Goal: Task Accomplishment & Management: Use online tool/utility

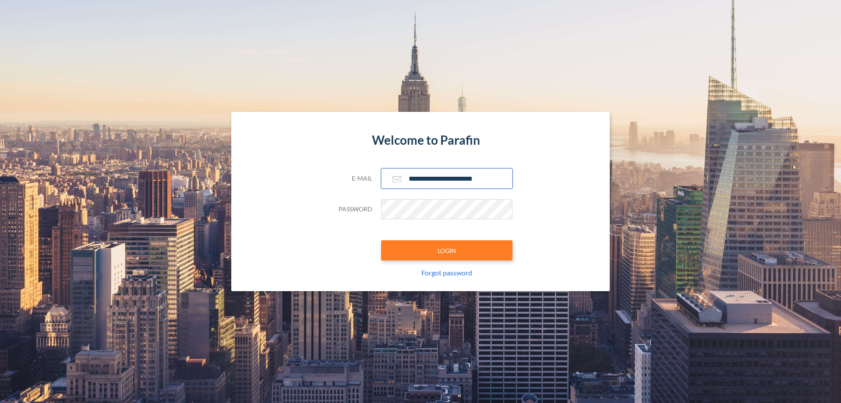
type input "**********"
click at [447, 250] on button "LOGIN" at bounding box center [446, 250] width 131 height 20
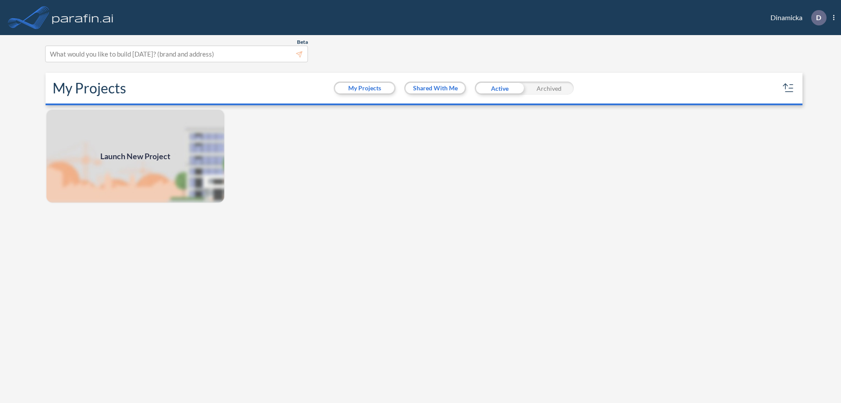
scroll to position [2, 0]
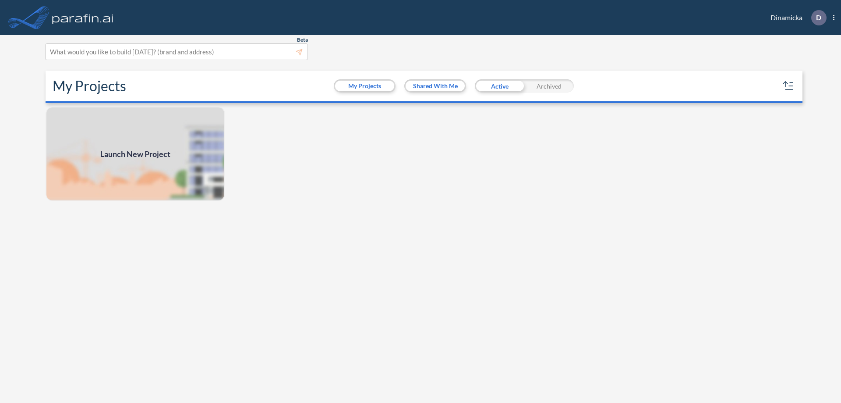
click at [135, 154] on span "Launch New Project" at bounding box center [135, 154] width 70 height 12
